Goal: Answer question/provide support

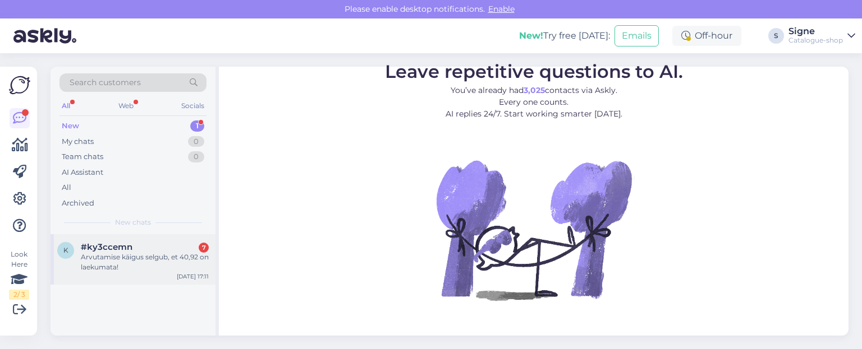
click at [155, 253] on div "Arvutamise käigus selgub, et 40,92 on laekumata!" at bounding box center [145, 262] width 128 height 20
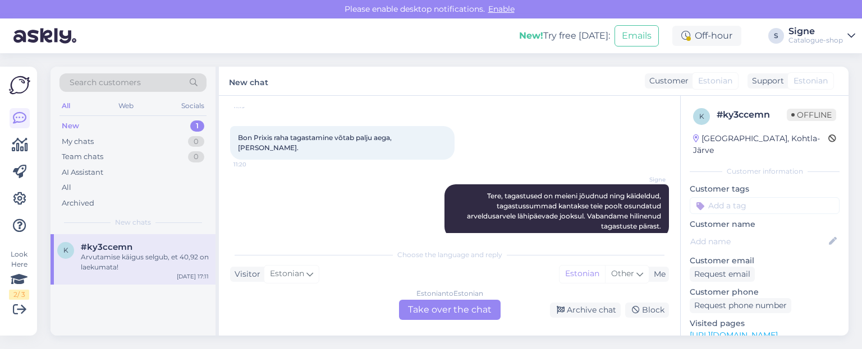
scroll to position [1282, 0]
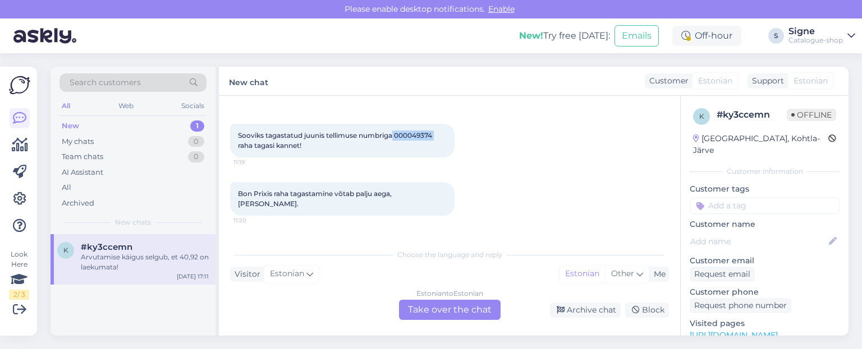
drag, startPoint x: 395, startPoint y: 123, endPoint x: 440, endPoint y: 126, distance: 45.5
click at [440, 126] on div "Sooviks tagastatud juunis tellimuse numbriga 000049374 raha tagasi kannet! 11:19" at bounding box center [342, 141] width 224 height 34
copy span "000049374"
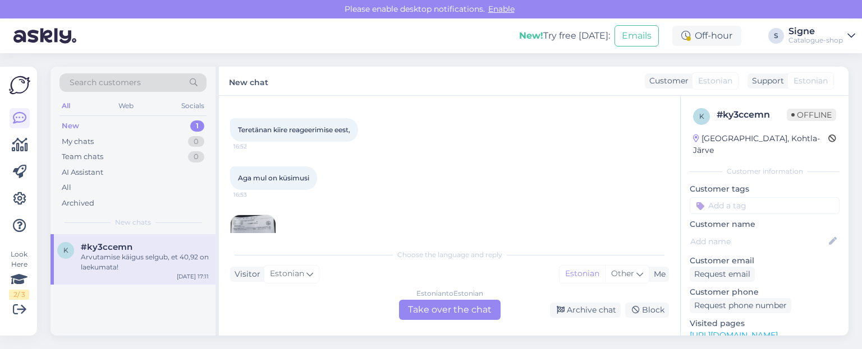
click at [436, 312] on div "Estonian to Estonian Take over the chat" at bounding box center [450, 310] width 102 height 20
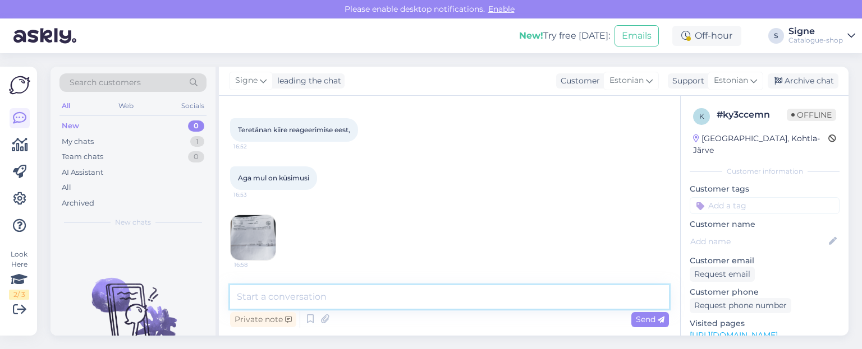
click at [305, 288] on textarea at bounding box center [449, 298] width 439 height 24
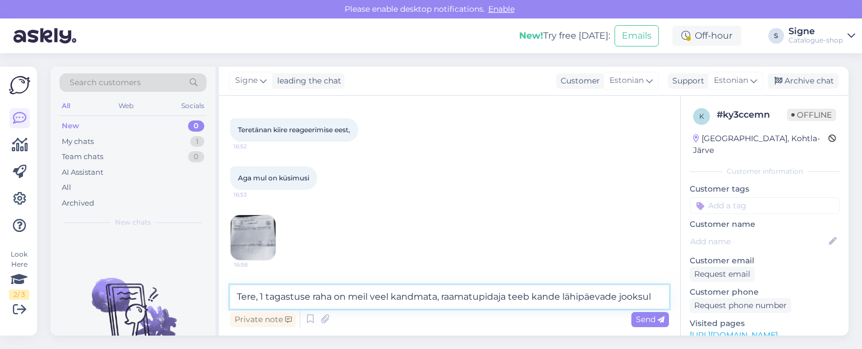
type textarea "Tere, 1 tagastuse raha on meil veel kandmata, raamatupidaja teeb kande lähipäev…"
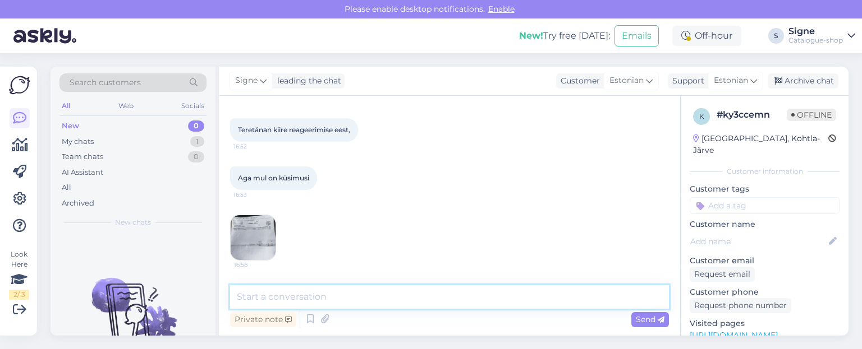
scroll to position [1884, 0]
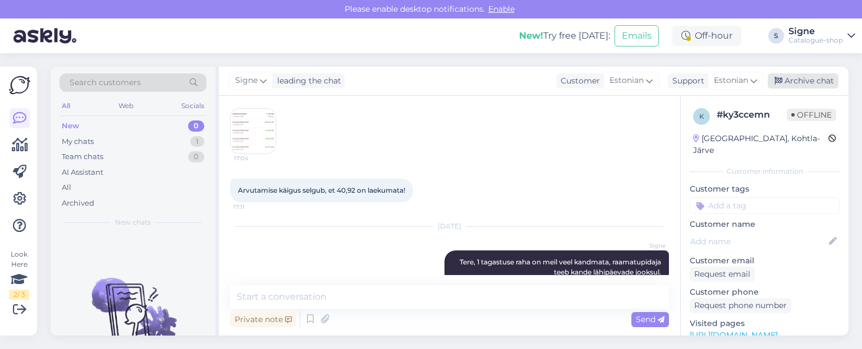
click at [812, 80] on div "Archive chat" at bounding box center [802, 80] width 71 height 15
